Goal: Information Seeking & Learning: Check status

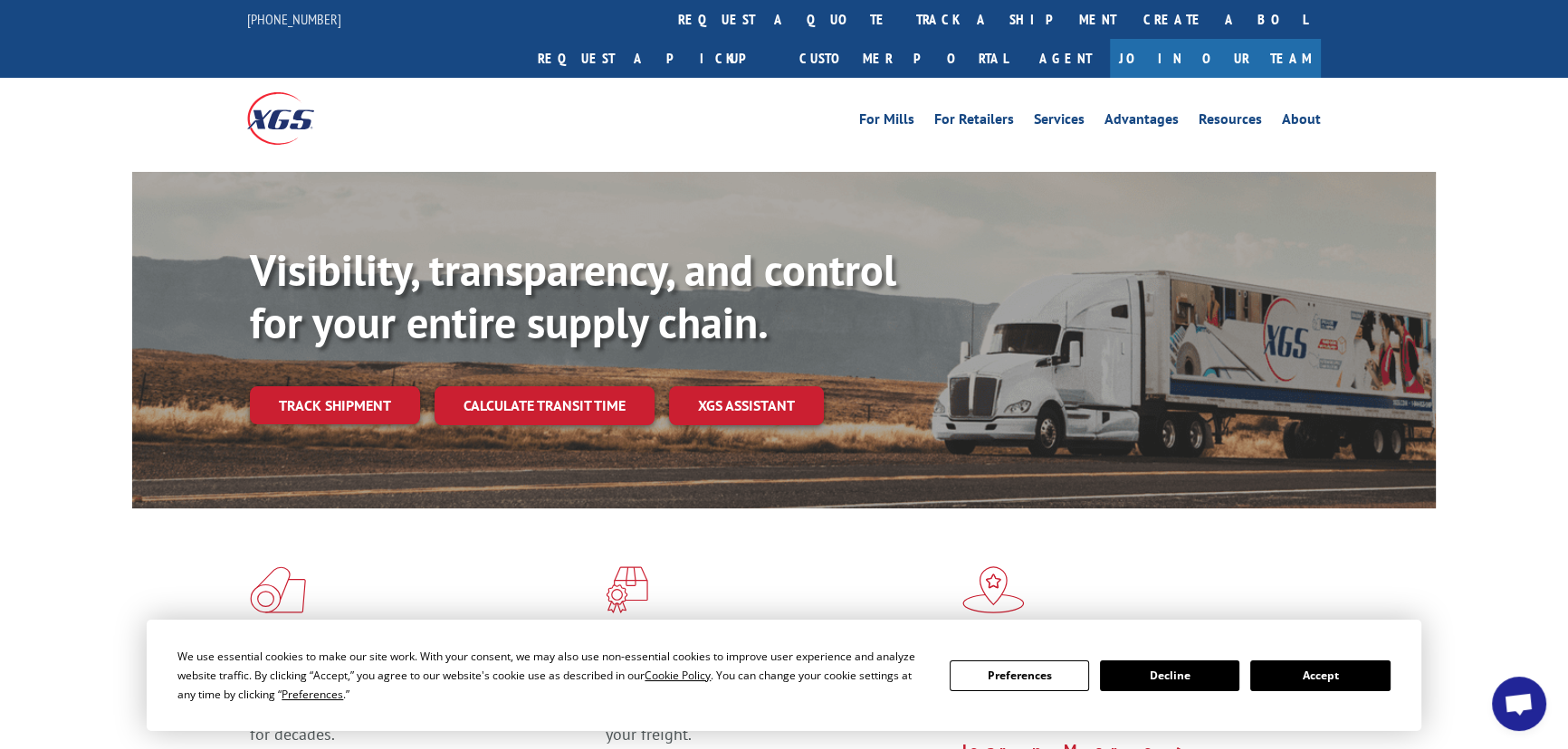
click at [1515, 625] on div "Flooring Logistics Solutions As an industry carrier of choice, XGS has brought …" at bounding box center [784, 690] width 1568 height 363
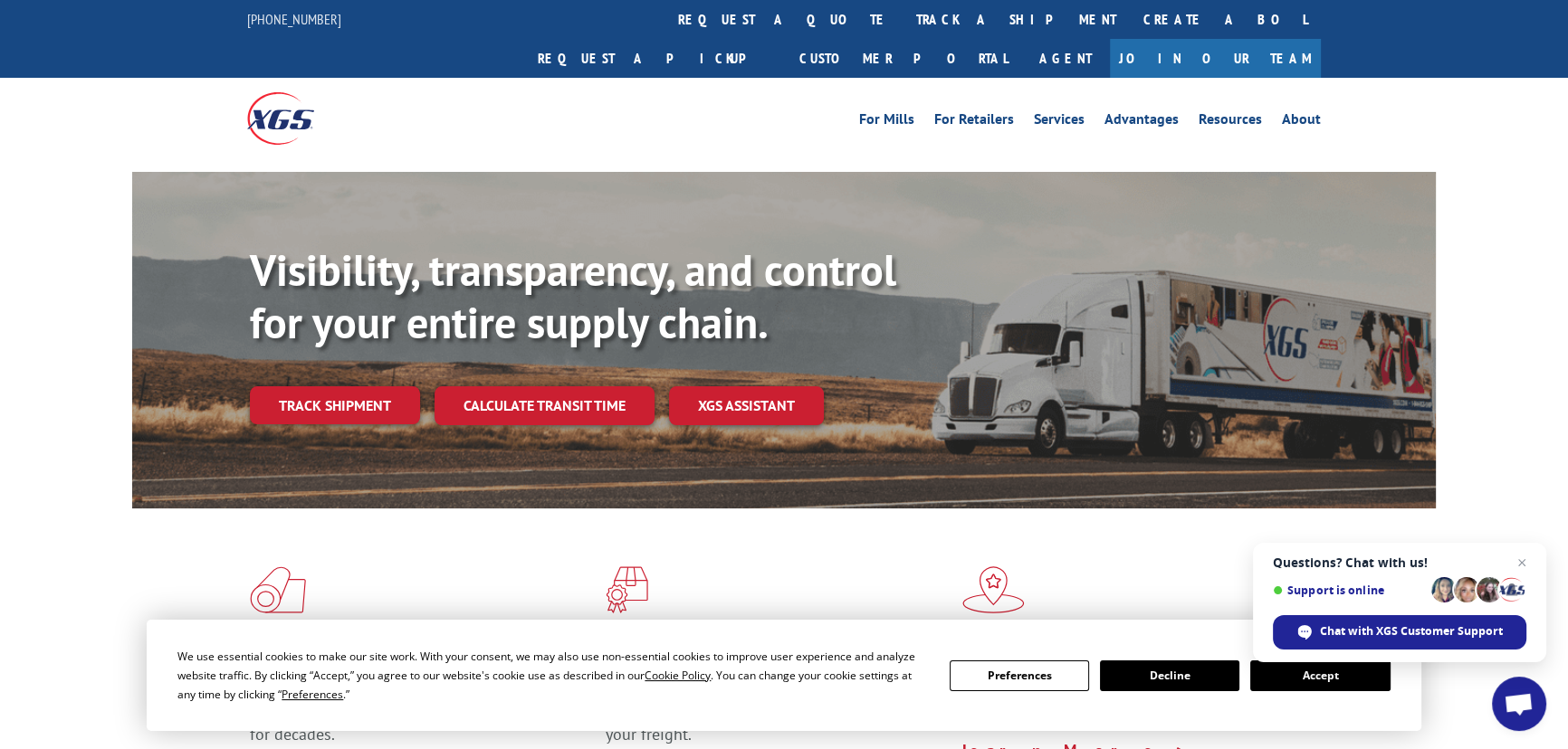
click at [1295, 688] on button "Accept" at bounding box center [1319, 676] width 139 height 31
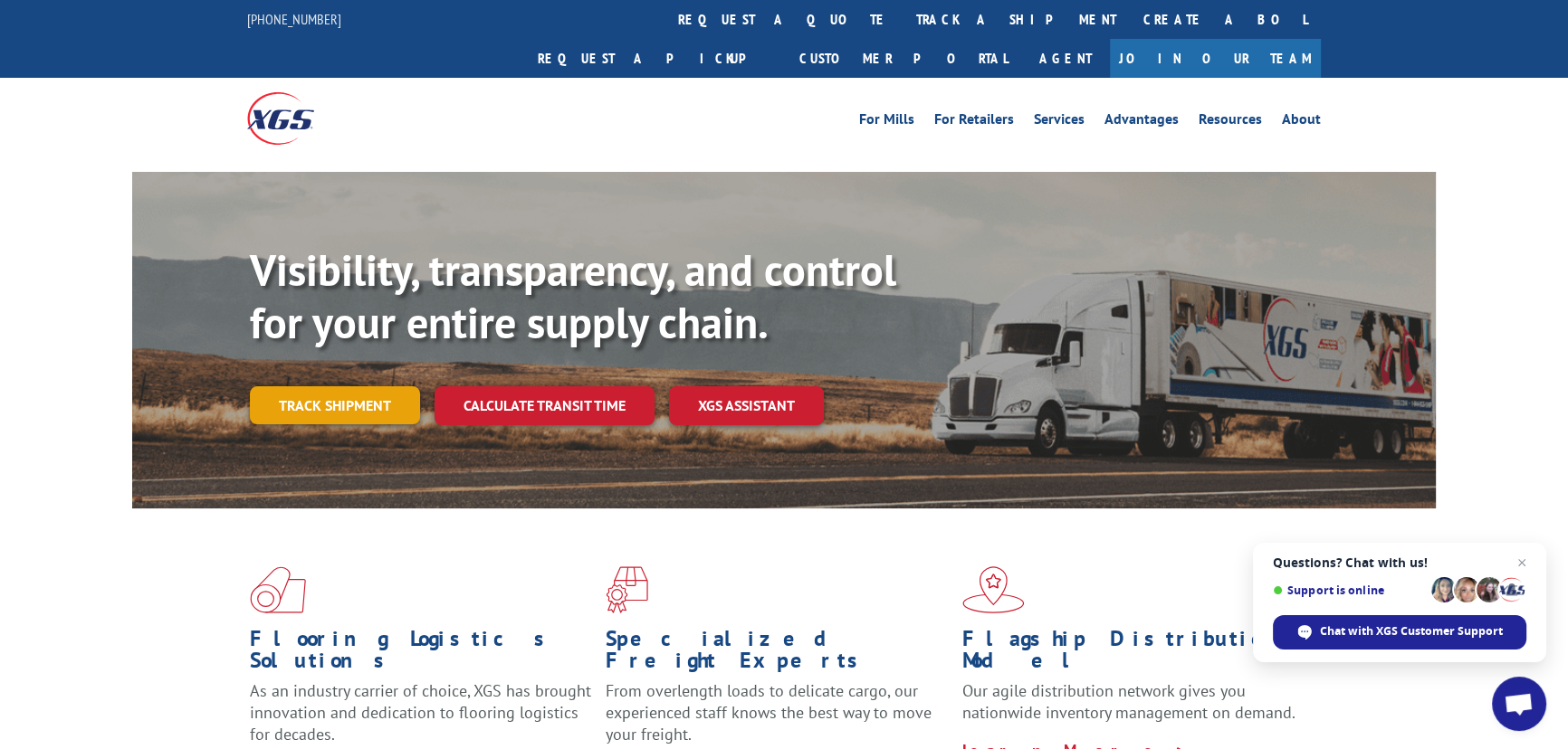
click at [334, 387] on link "Track shipment" at bounding box center [334, 405] width 170 height 38
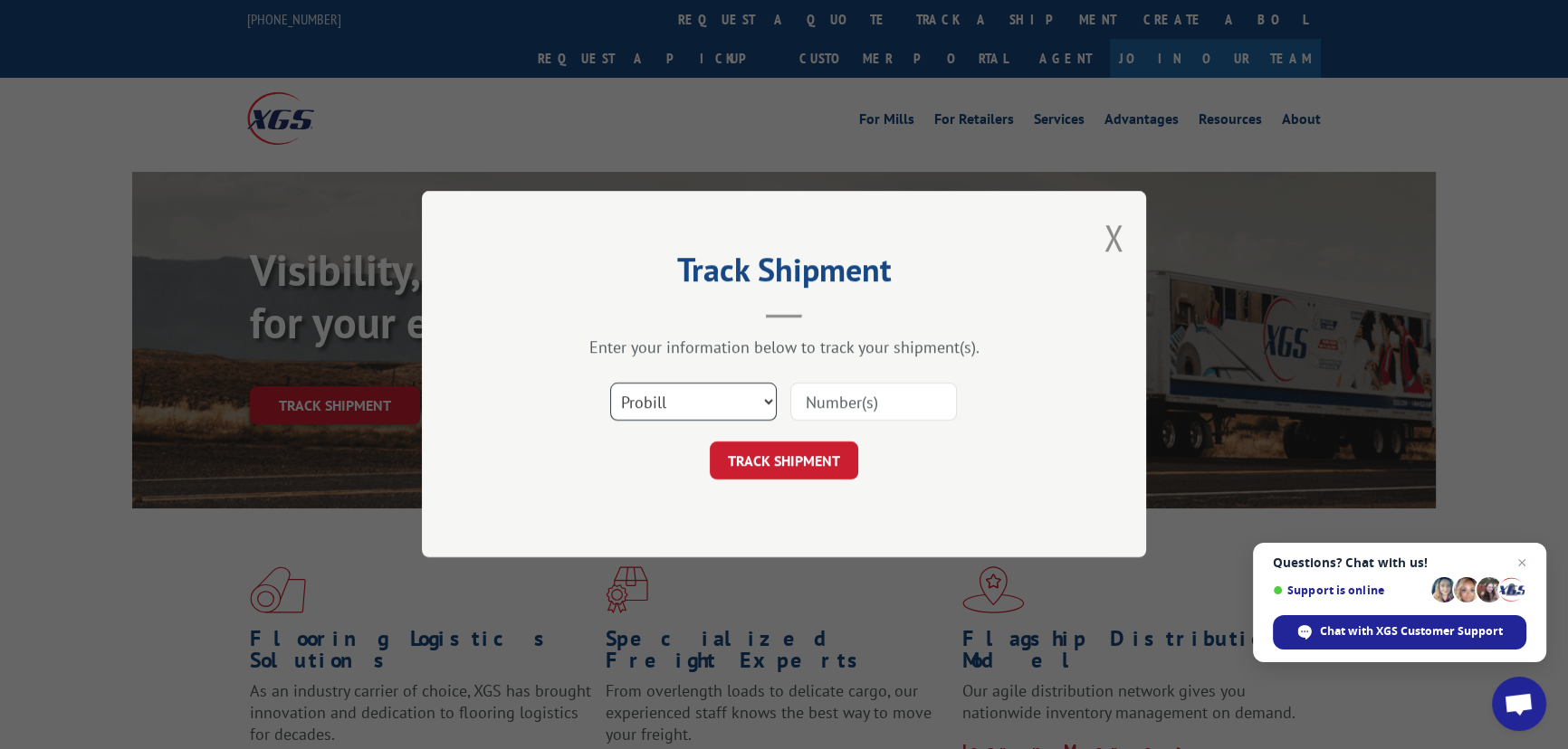
drag, startPoint x: 695, startPoint y: 396, endPoint x: 705, endPoint y: 409, distance: 16.4
click at [697, 401] on select "Select category... Probill BOL PO" at bounding box center [693, 402] width 166 height 38
select select "po"
click at [610, 384] on select "Select category... Probill BOL PO" at bounding box center [693, 402] width 166 height 38
click at [877, 407] on input at bounding box center [873, 402] width 166 height 38
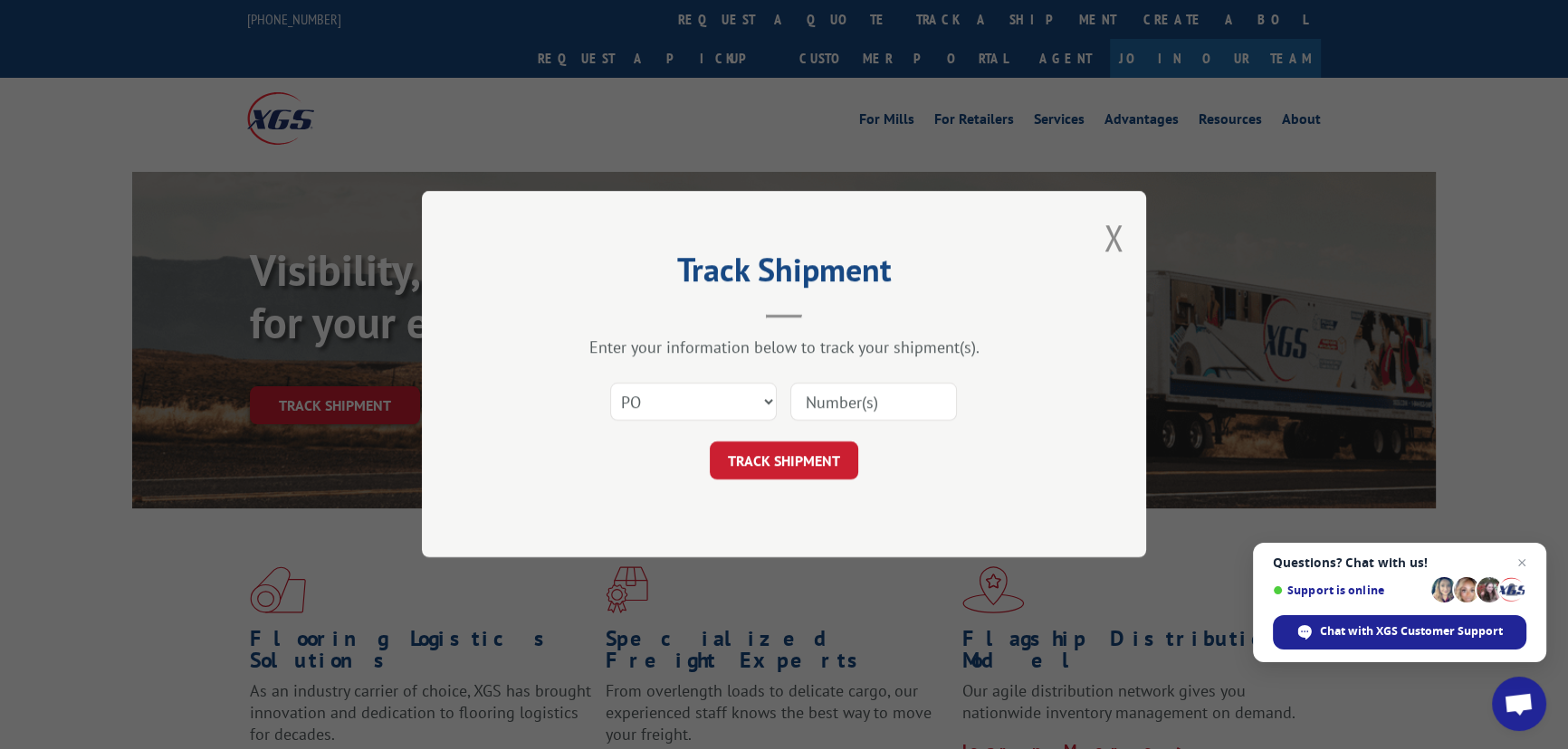
paste input "19509571"
type input "19509571"
click at [823, 467] on button "TRACK SHIPMENT" at bounding box center [784, 460] width 149 height 38
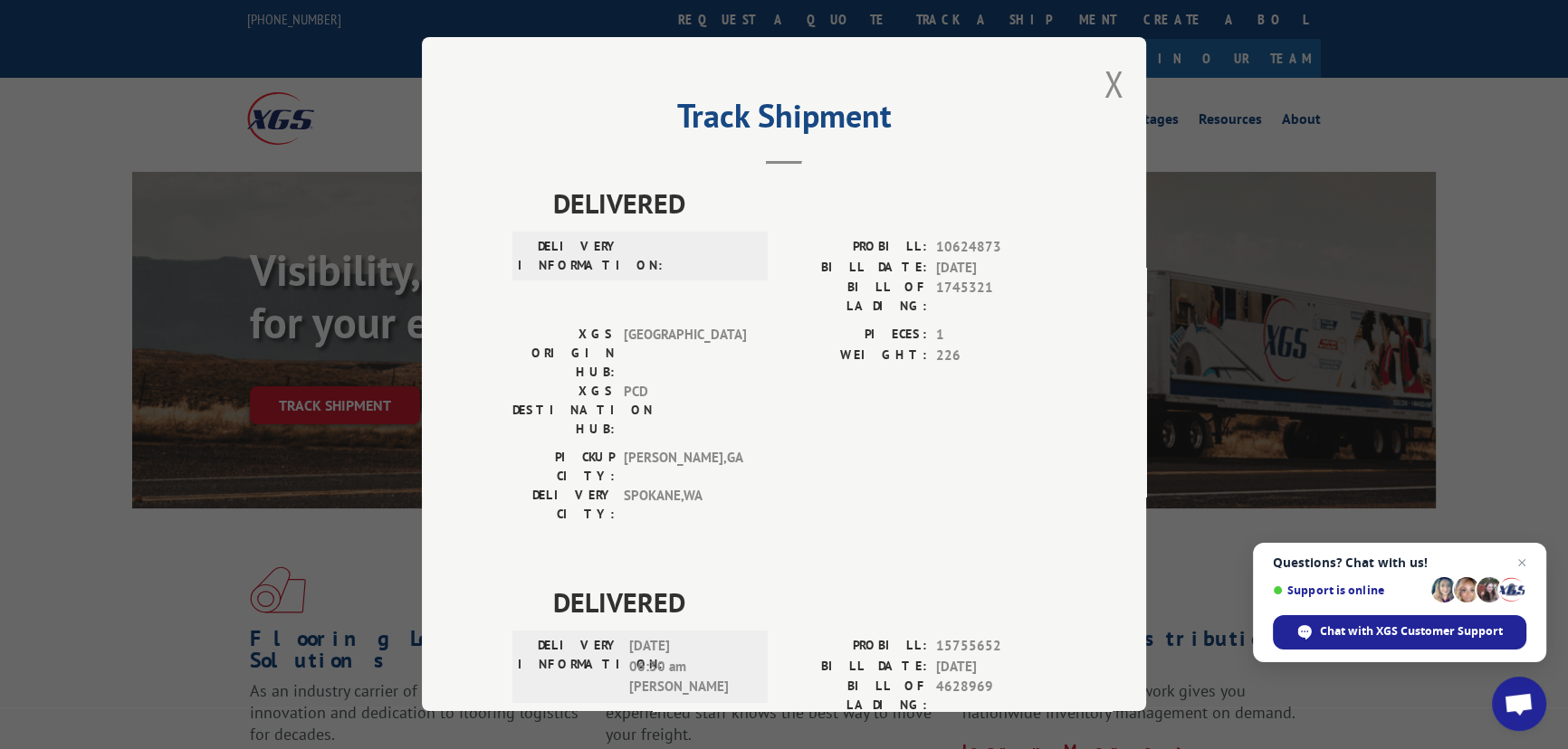
click at [1096, 85] on div "Track Shipment DELIVERED DELIVERY INFORMATION: PROBILL: 10624873 BILL DATE: [DA…" at bounding box center [784, 374] width 724 height 674
click at [1115, 95] on button "Close modal" at bounding box center [1113, 83] width 19 height 48
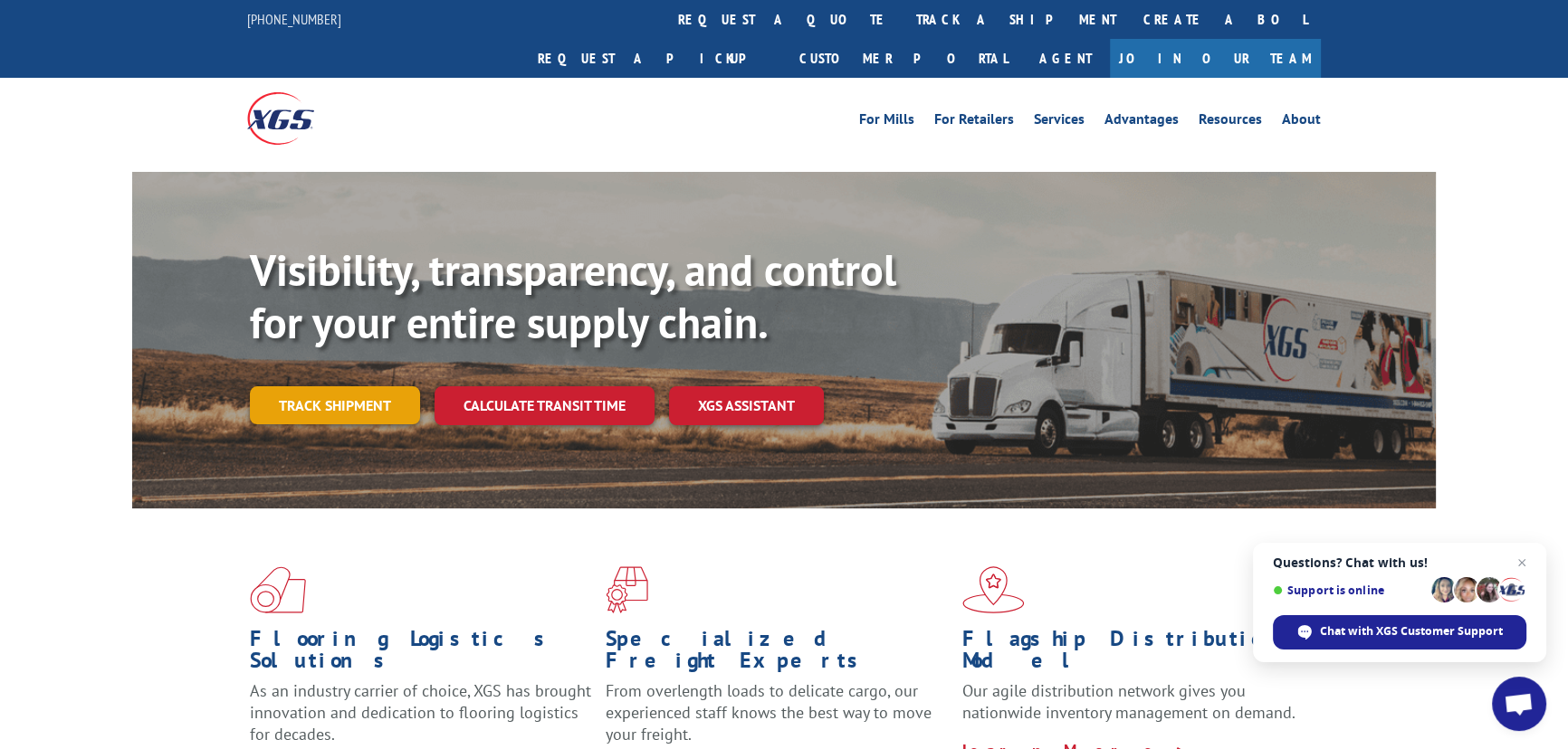
click at [281, 387] on link "Track shipment" at bounding box center [334, 405] width 170 height 38
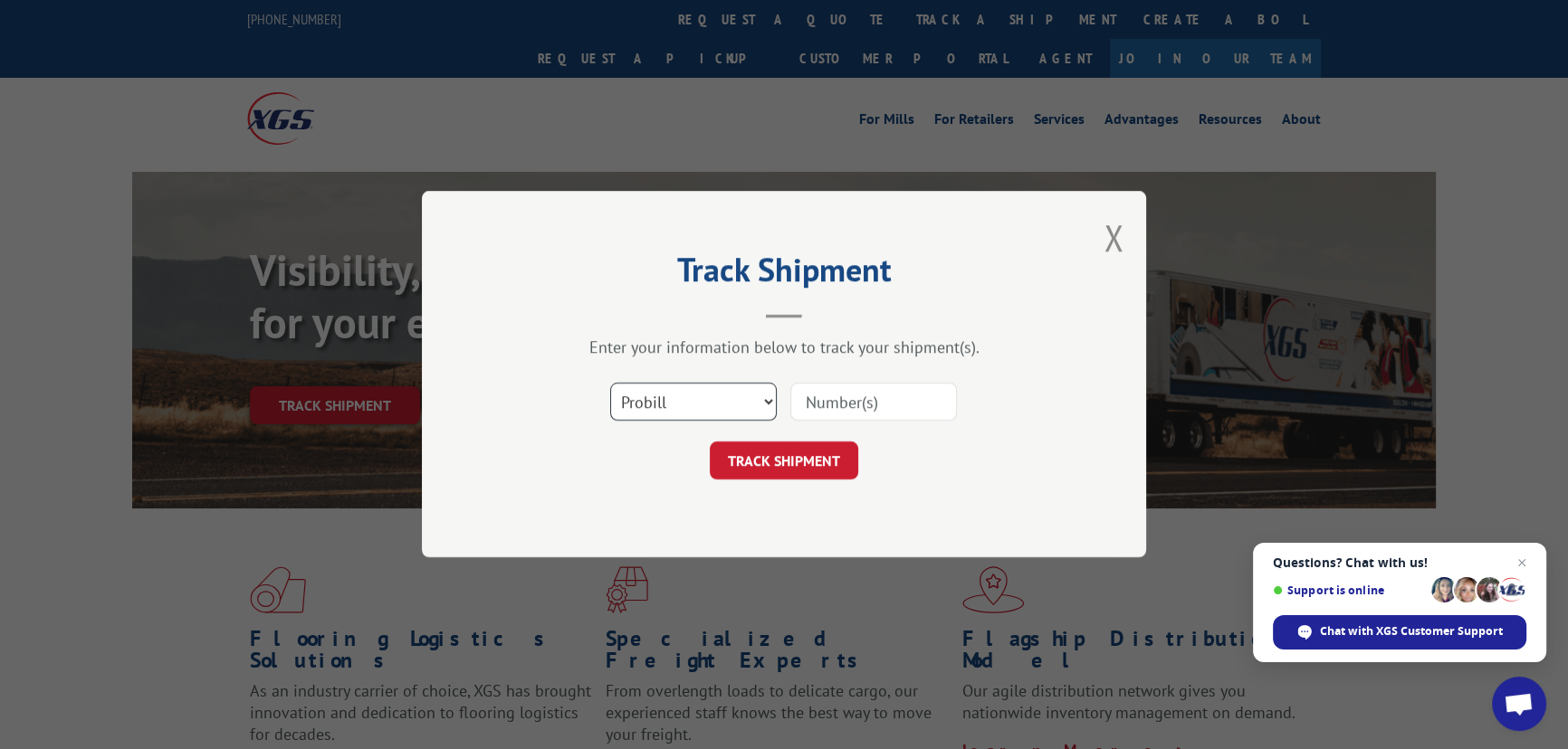
drag, startPoint x: 739, startPoint y: 396, endPoint x: 739, endPoint y: 410, distance: 14.0
click at [739, 396] on select "Select category... Probill BOL PO" at bounding box center [693, 402] width 166 height 38
select select "po"
click at [610, 384] on select "Select category... Probill BOL PO" at bounding box center [693, 402] width 166 height 38
click at [882, 397] on input at bounding box center [873, 402] width 166 height 38
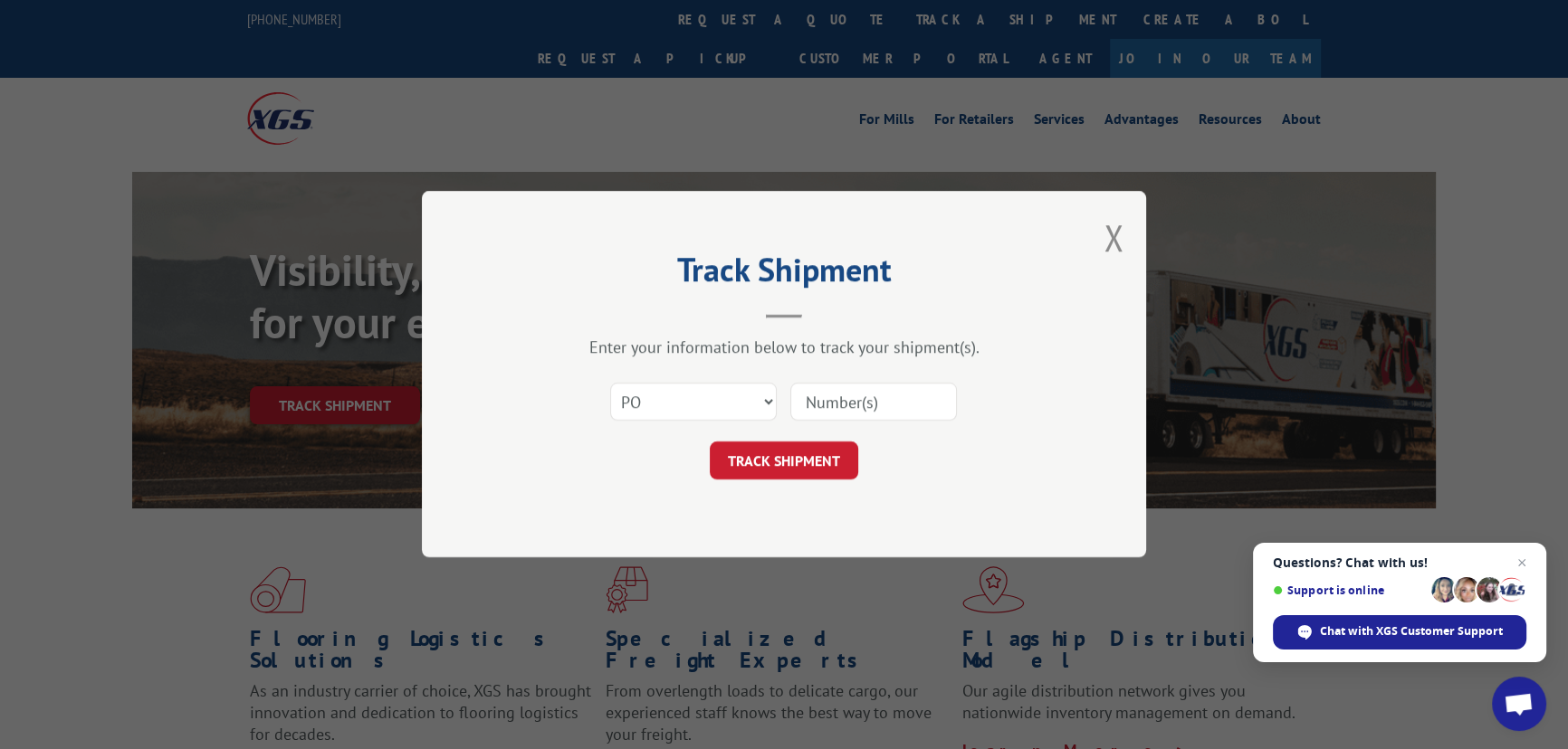
paste input "19509567"
type input "19509567"
click at [786, 463] on button "TRACK SHIPMENT" at bounding box center [784, 460] width 149 height 38
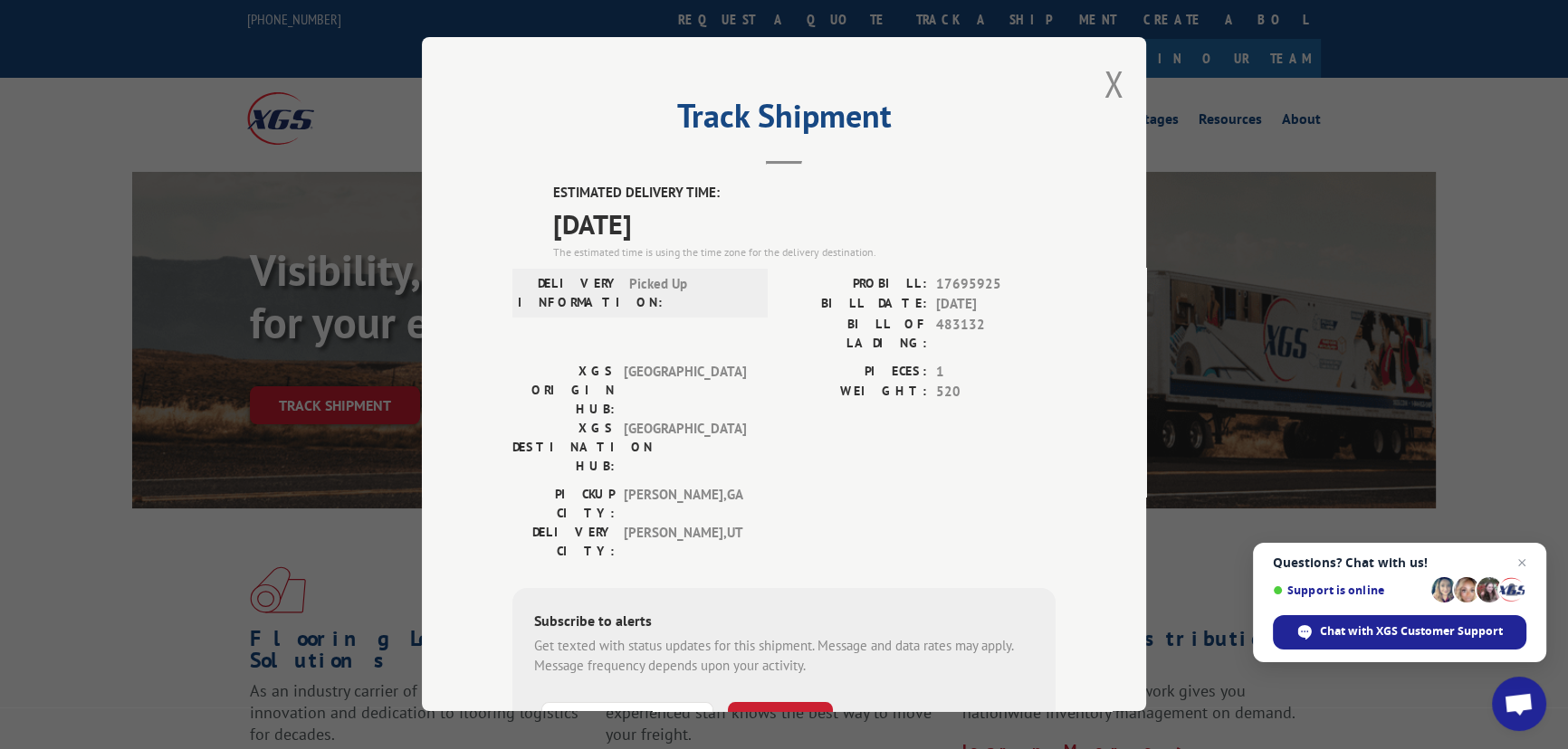
click at [1418, 298] on div "Track Shipment ESTIMATED DELIVERY TIME: [DATE] The estimated time is using the …" at bounding box center [784, 374] width 1568 height 749
click at [1108, 93] on button "Close modal" at bounding box center [1113, 83] width 19 height 48
